Goal: Task Accomplishment & Management: Use online tool/utility

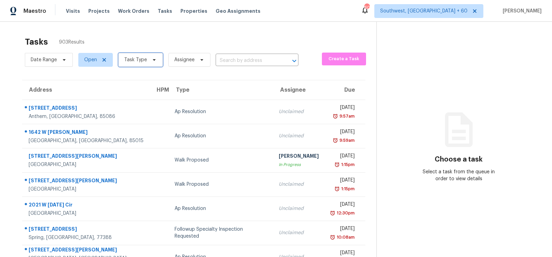
click at [136, 63] on span "Task Type" at bounding box center [140, 60] width 45 height 14
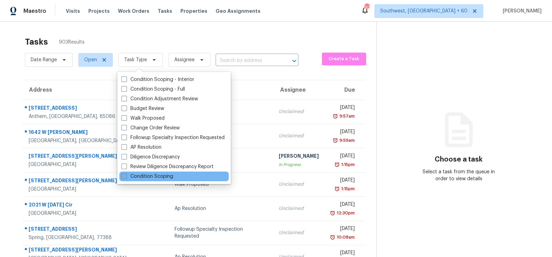
click at [156, 176] on label "Condition Scoping" at bounding box center [148, 176] width 52 height 7
click at [126, 176] on input "Condition Scoping" at bounding box center [124, 175] width 4 height 4
checkbox input "true"
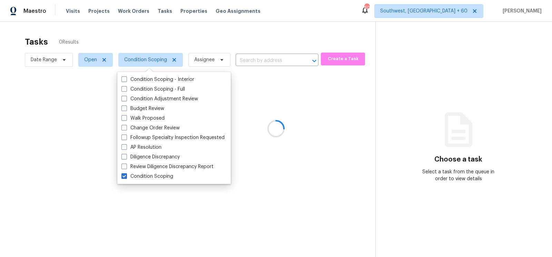
click at [248, 43] on div at bounding box center [276, 128] width 552 height 257
